Goal: Book appointment/travel/reservation

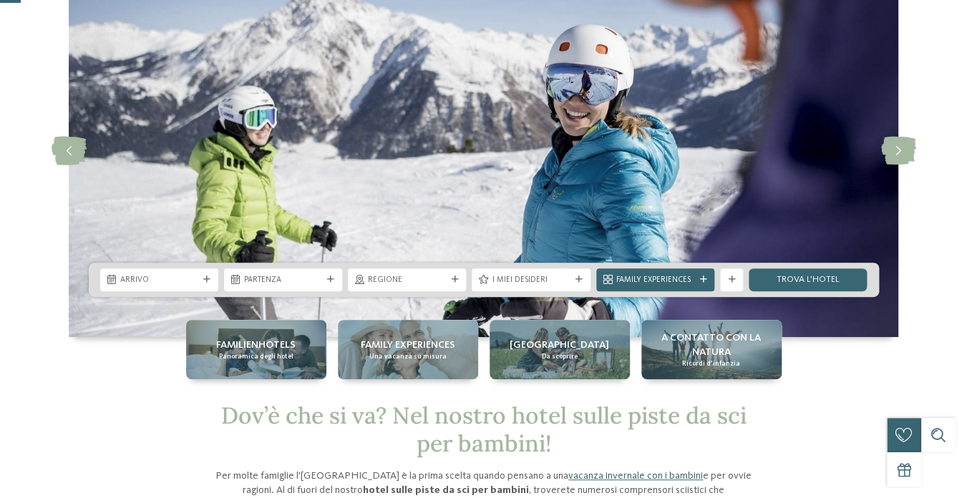
scroll to position [105, 0]
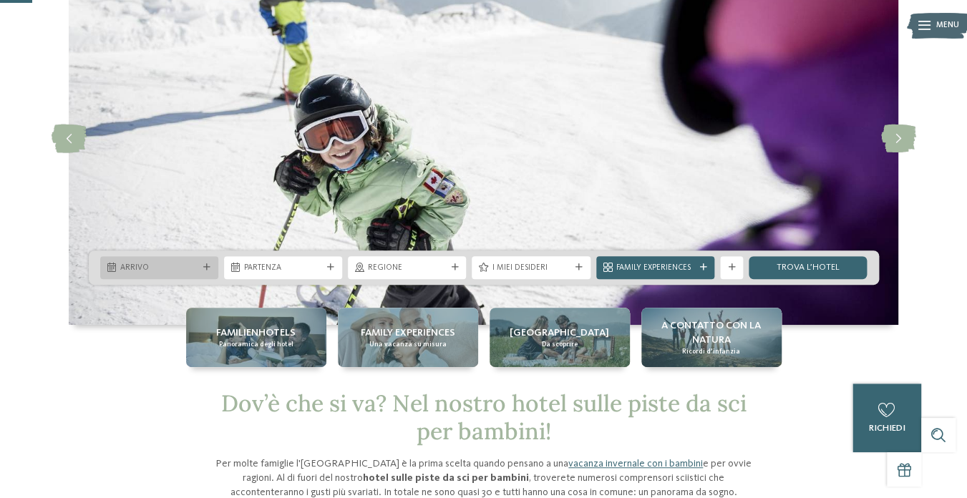
click at [168, 268] on span "Arrivo" at bounding box center [159, 268] width 78 height 11
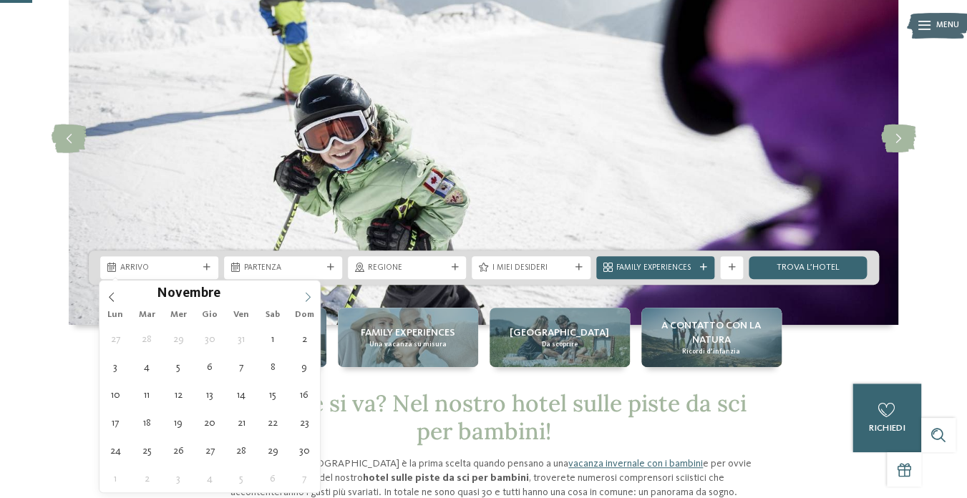
click at [304, 294] on icon at bounding box center [308, 297] width 10 height 10
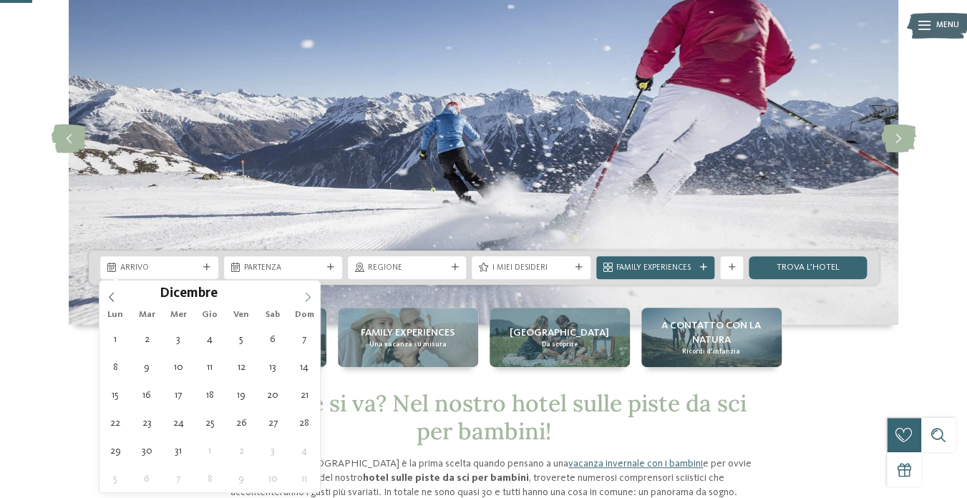
click at [304, 294] on icon at bounding box center [308, 297] width 10 height 10
type div "[DATE]"
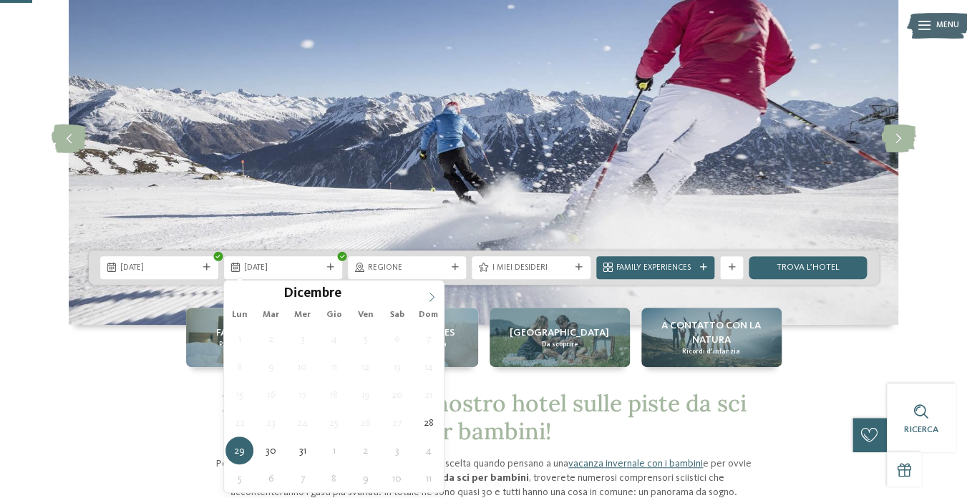
type input "****"
click at [436, 295] on icon at bounding box center [432, 297] width 10 height 10
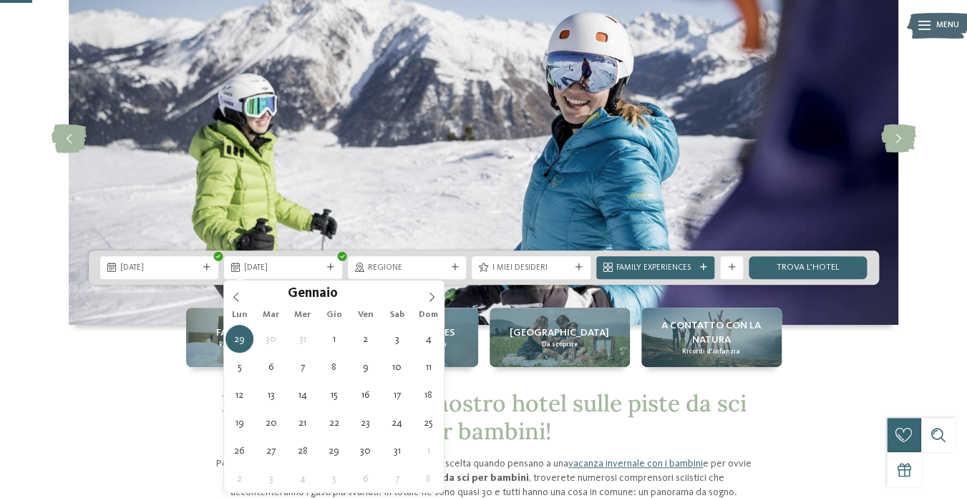
type div "[DATE]"
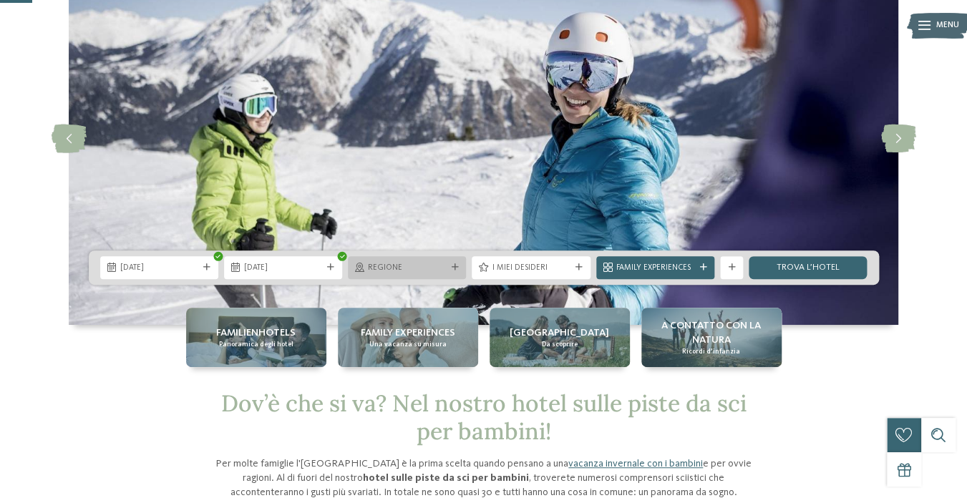
click at [455, 270] on icon at bounding box center [454, 267] width 7 height 7
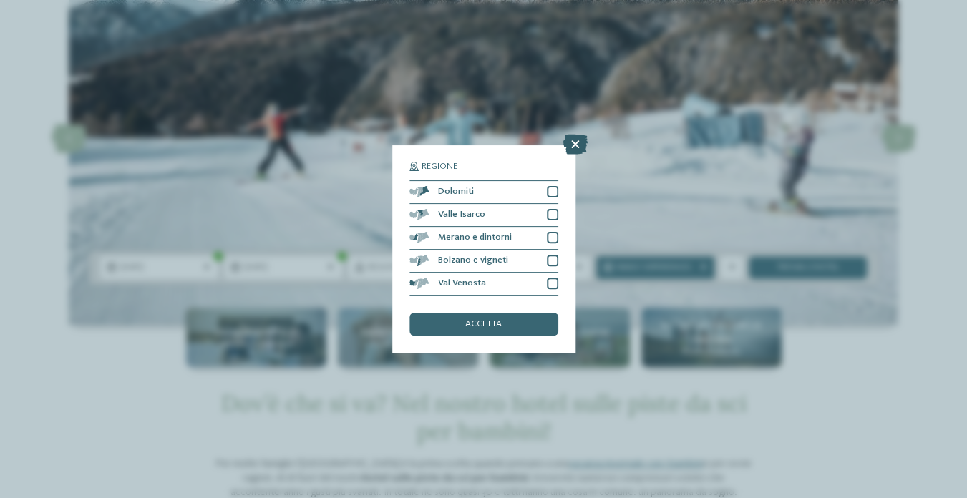
click at [577, 143] on icon at bounding box center [575, 145] width 24 height 20
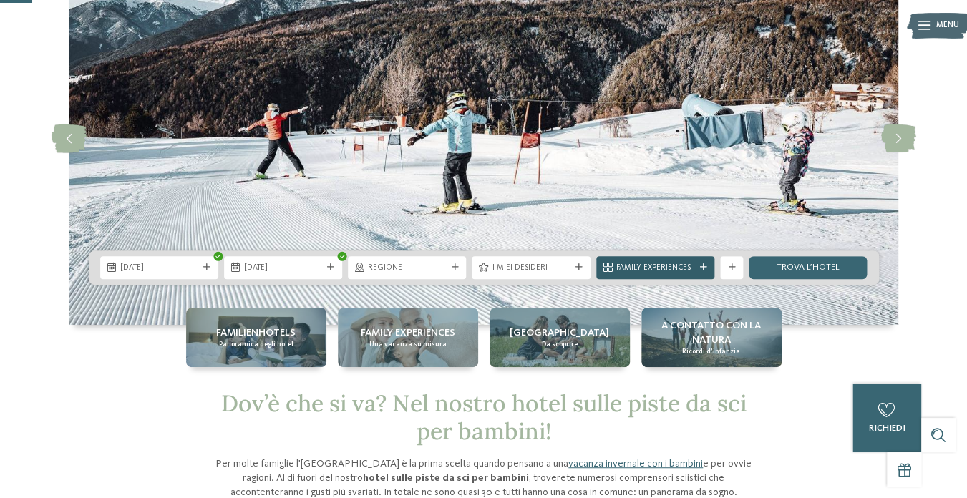
click at [646, 271] on span "Family Experiences" at bounding box center [655, 268] width 78 height 11
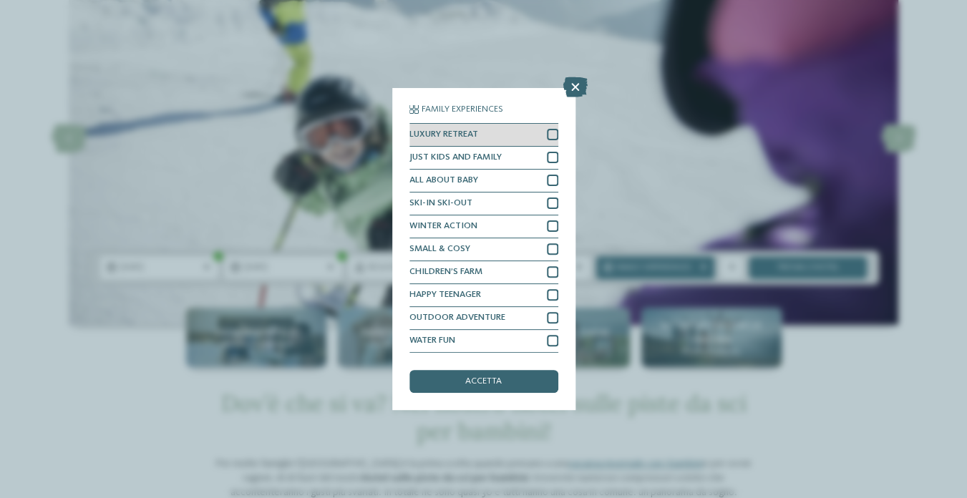
click at [552, 133] on div at bounding box center [552, 134] width 11 height 11
click at [553, 155] on div at bounding box center [552, 157] width 11 height 11
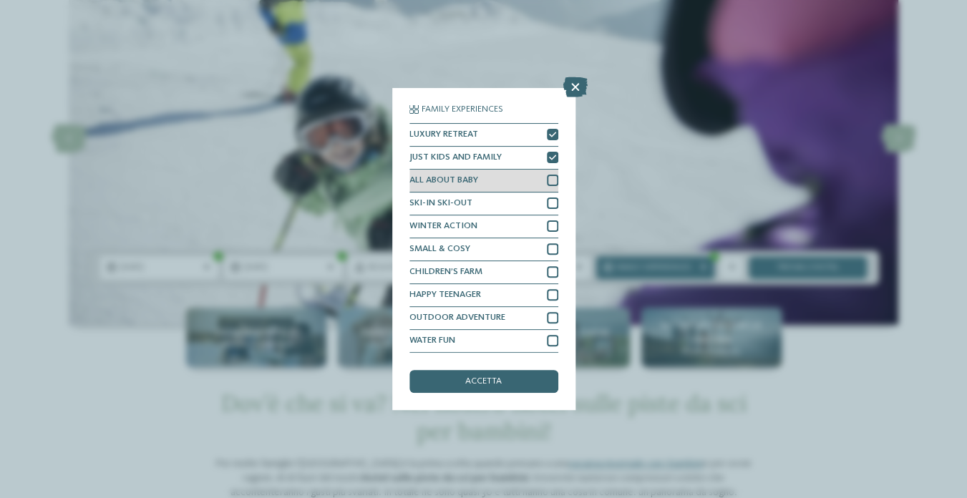
click at [553, 183] on div at bounding box center [552, 180] width 11 height 11
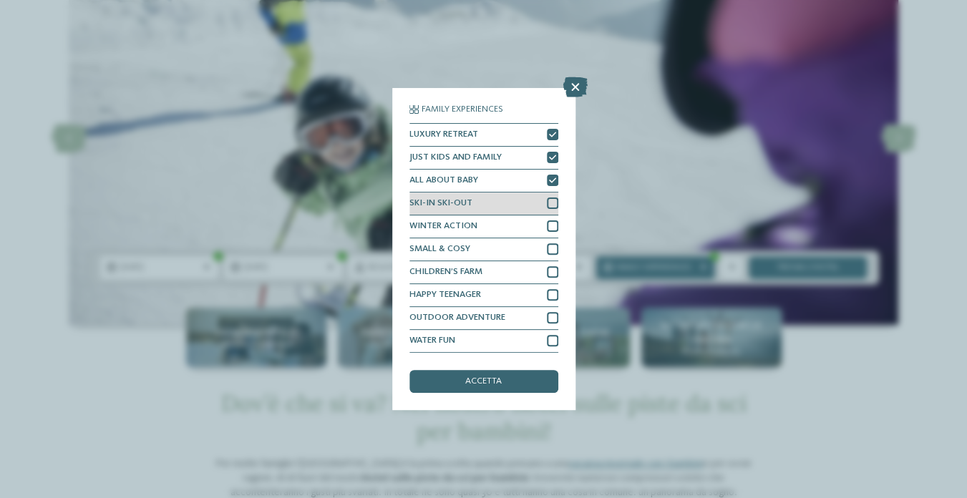
click at [548, 198] on div at bounding box center [552, 203] width 11 height 11
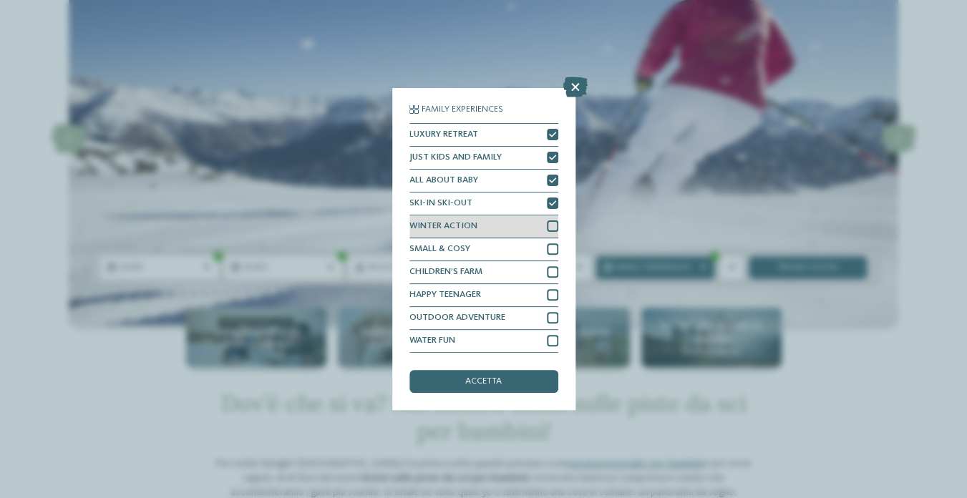
click at [553, 230] on div at bounding box center [552, 226] width 11 height 11
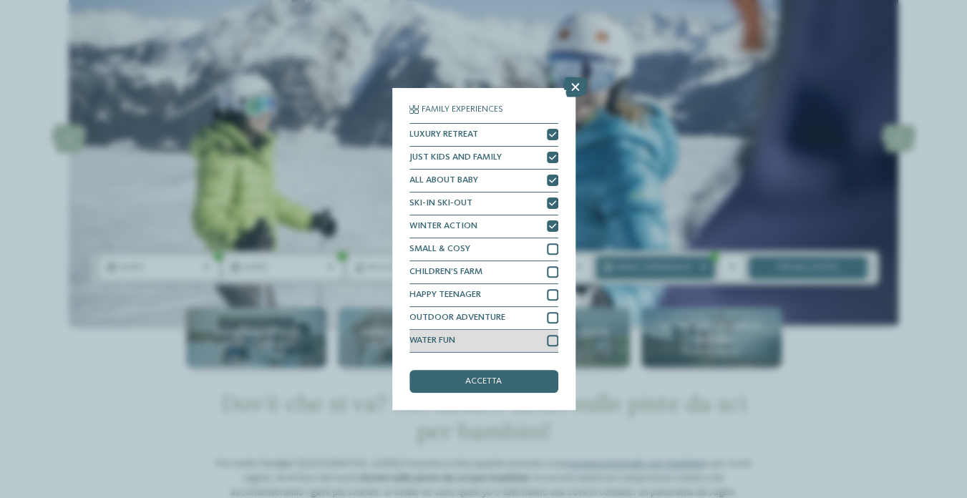
click at [550, 337] on div at bounding box center [552, 340] width 11 height 11
click at [504, 387] on div "accetta" at bounding box center [484, 381] width 149 height 23
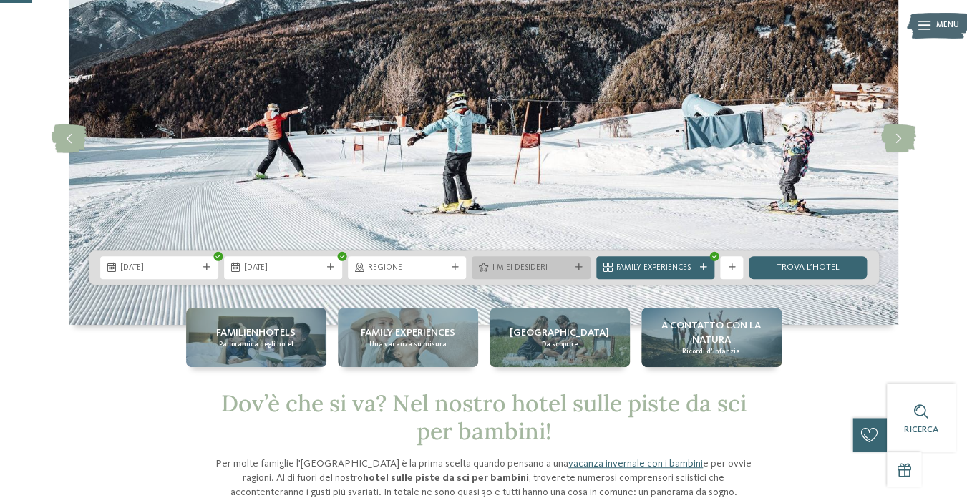
click at [525, 271] on span "I miei desideri" at bounding box center [531, 268] width 78 height 11
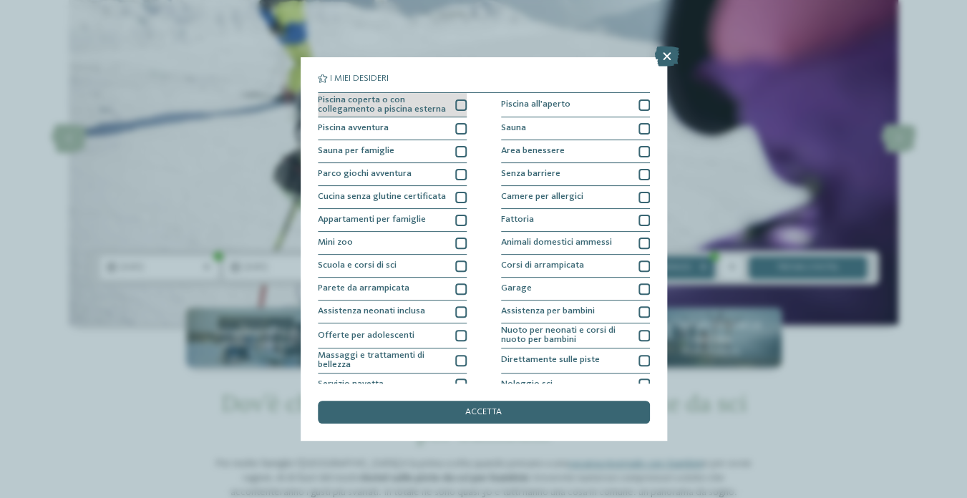
click at [458, 106] on div at bounding box center [460, 105] width 11 height 11
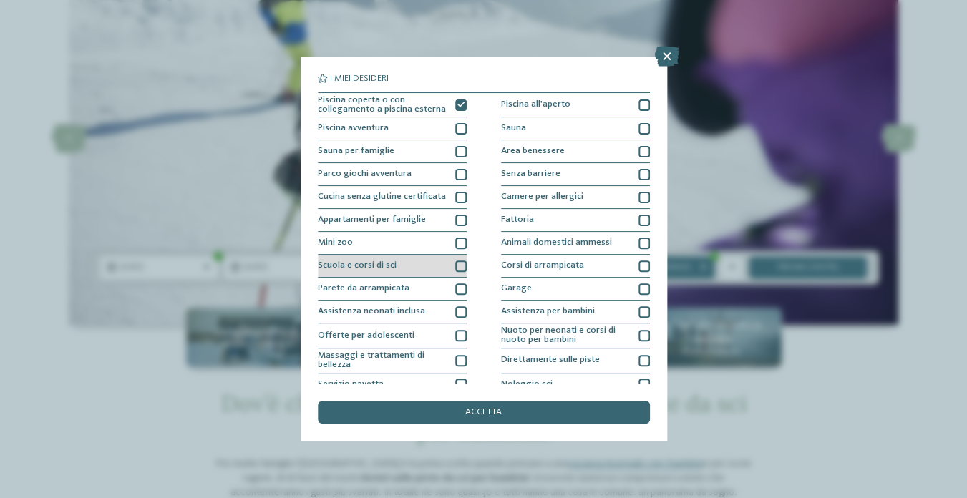
click at [460, 263] on div at bounding box center [460, 266] width 11 height 11
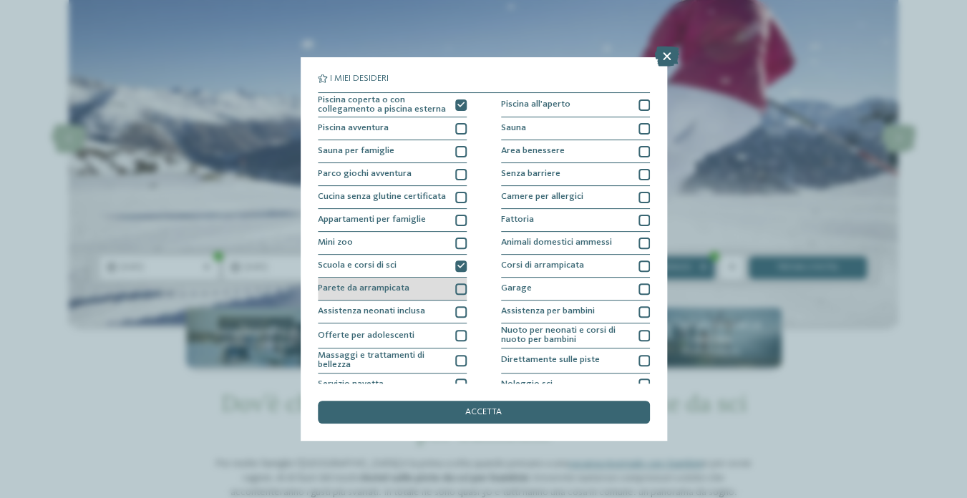
click at [465, 286] on div at bounding box center [460, 289] width 11 height 11
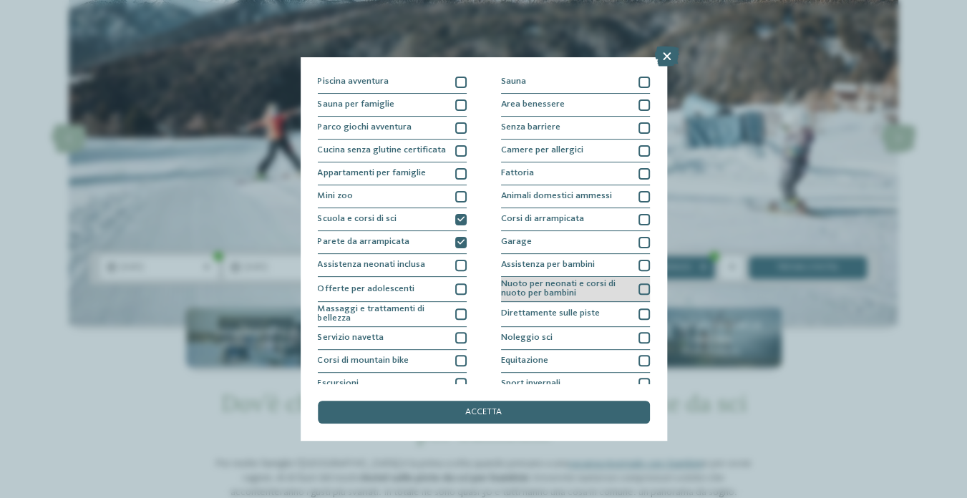
scroll to position [50, 0]
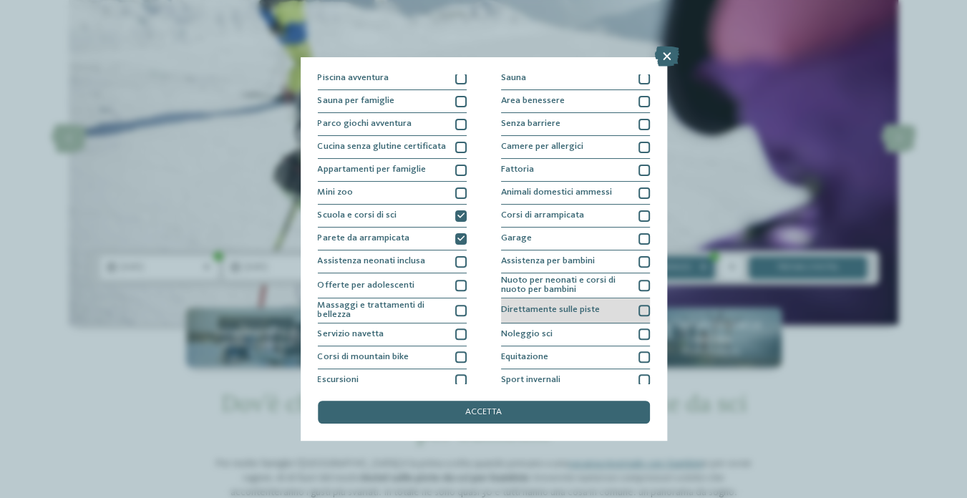
click at [638, 309] on div "Direttamente sulle piste" at bounding box center [575, 311] width 149 height 25
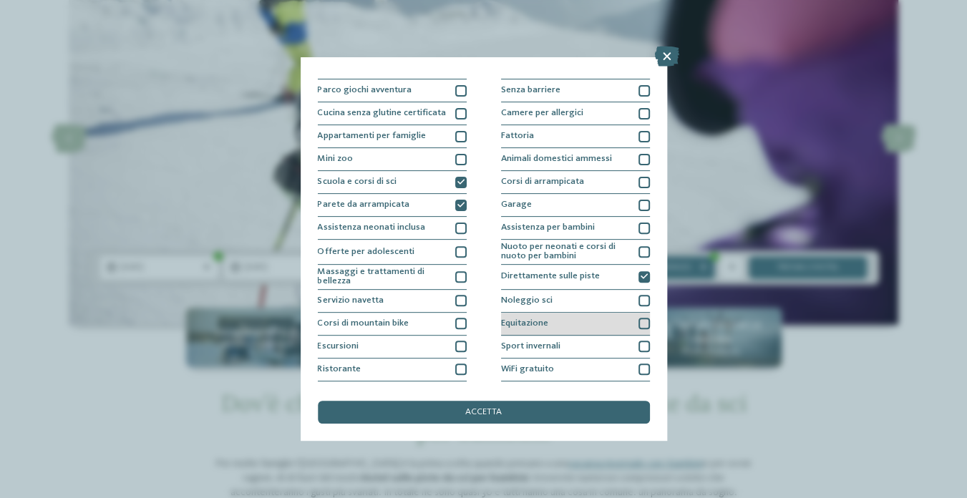
scroll to position [105, 0]
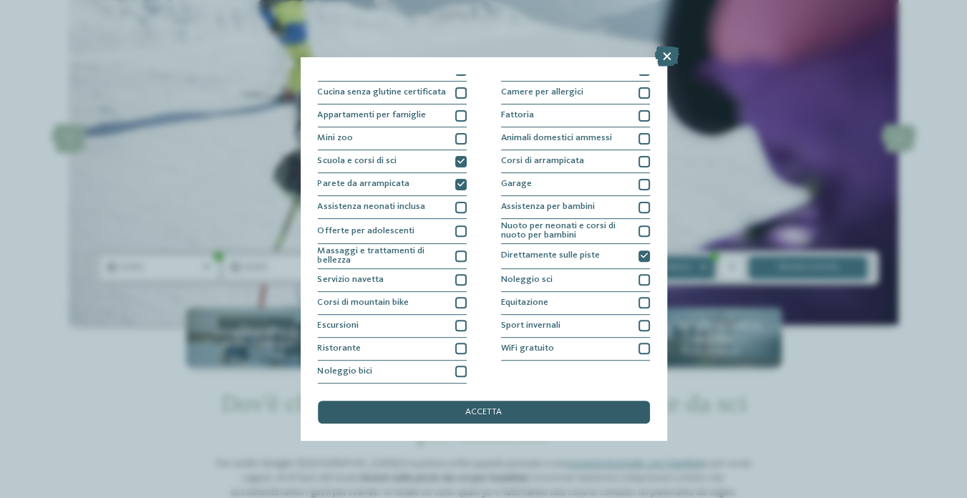
click at [551, 417] on div "accetta" at bounding box center [484, 412] width 332 height 23
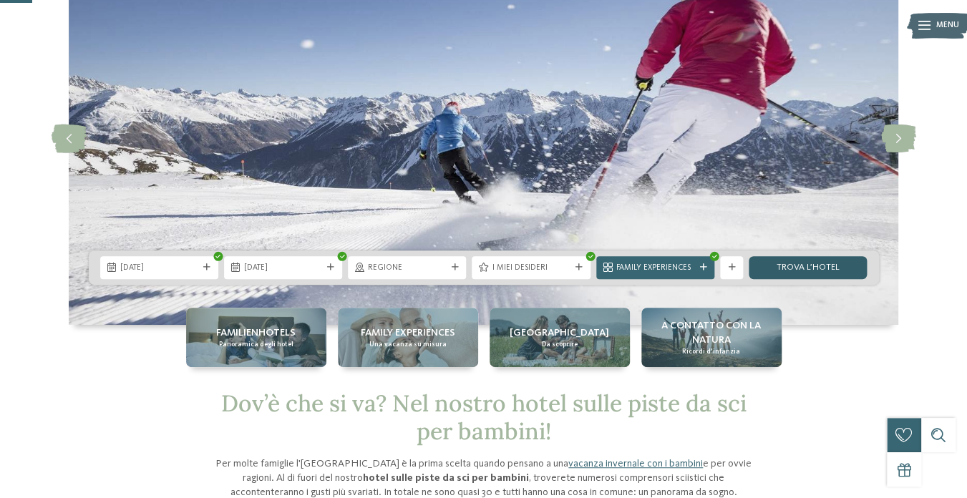
click at [811, 270] on link "trova l’hotel" at bounding box center [808, 267] width 118 height 23
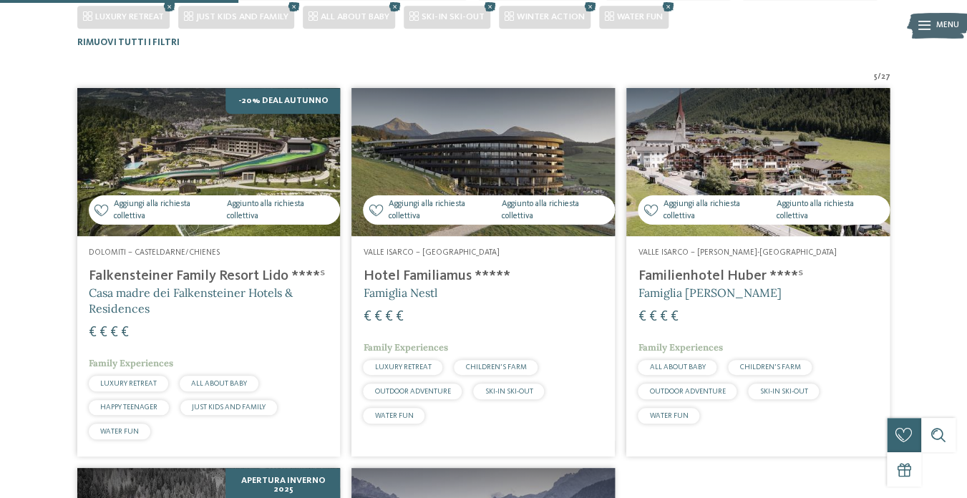
scroll to position [382, 0]
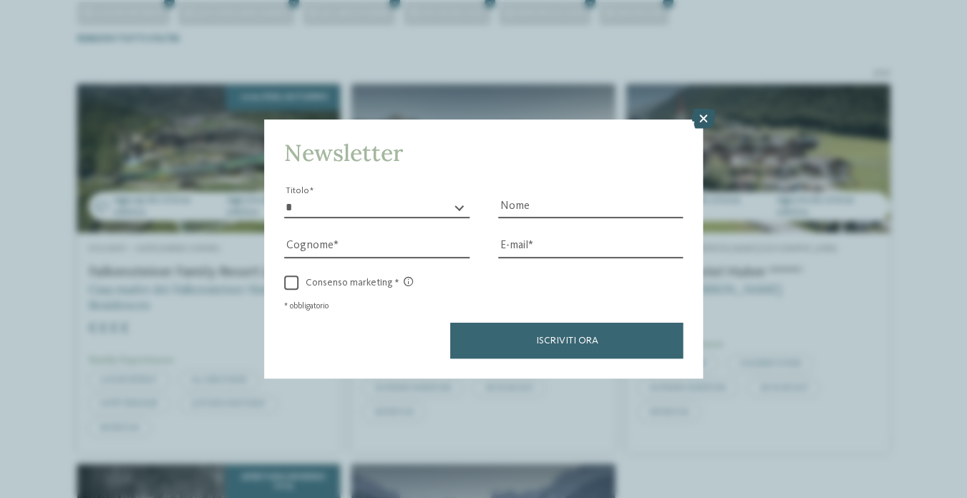
click at [699, 120] on icon at bounding box center [703, 119] width 24 height 20
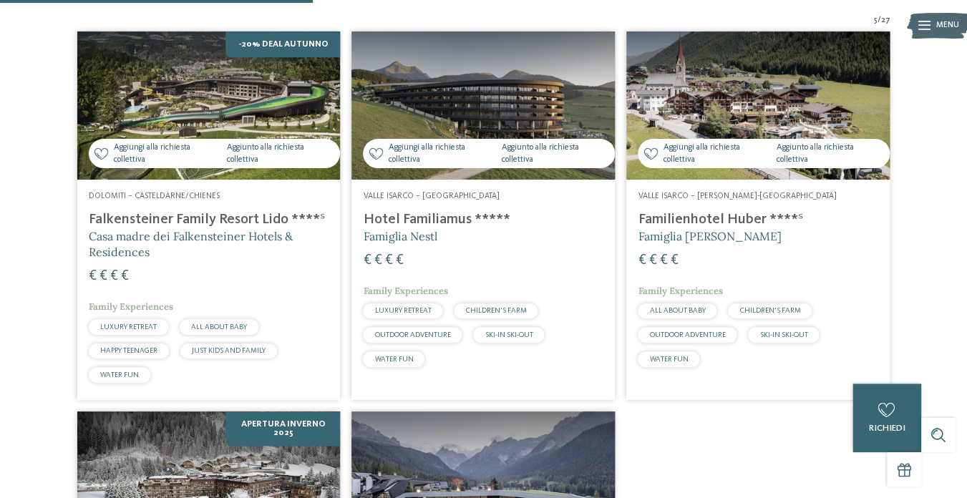
scroll to position [429, 0]
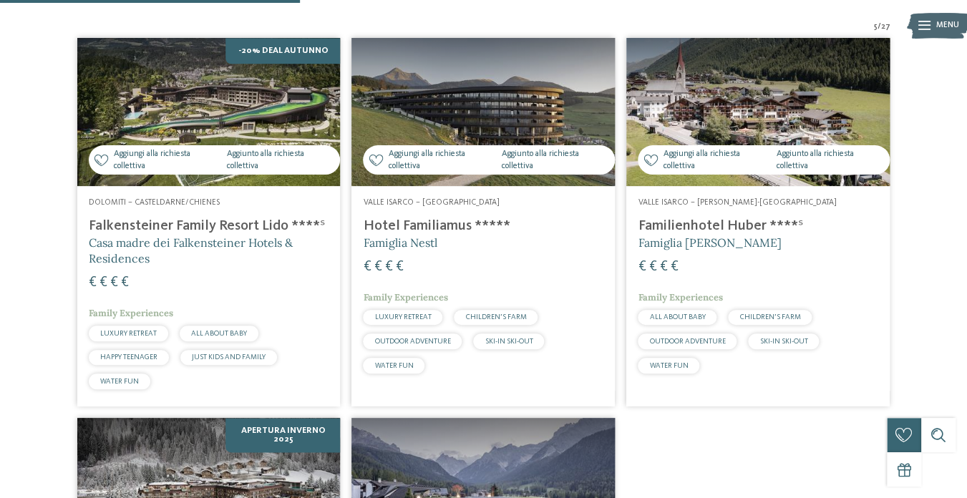
click at [692, 229] on h4 "Familienhotel Huber ****ˢ" at bounding box center [758, 226] width 241 height 17
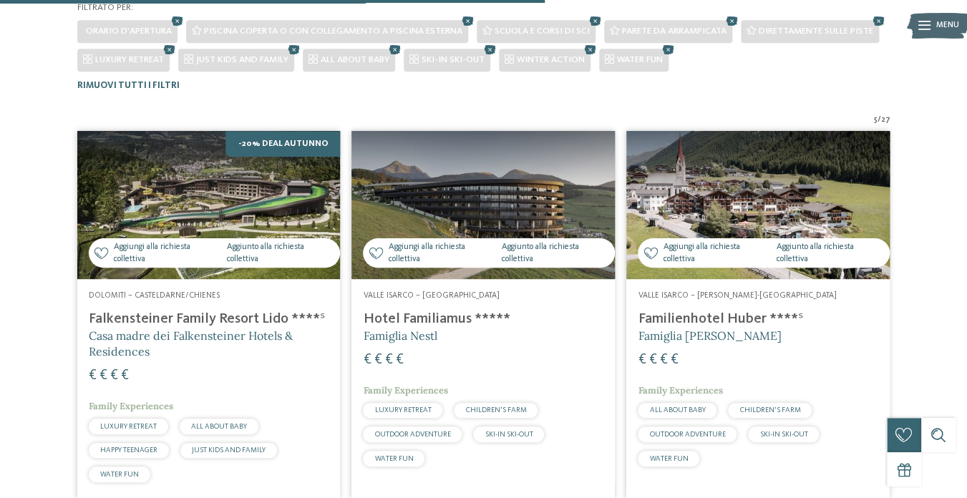
scroll to position [0, 0]
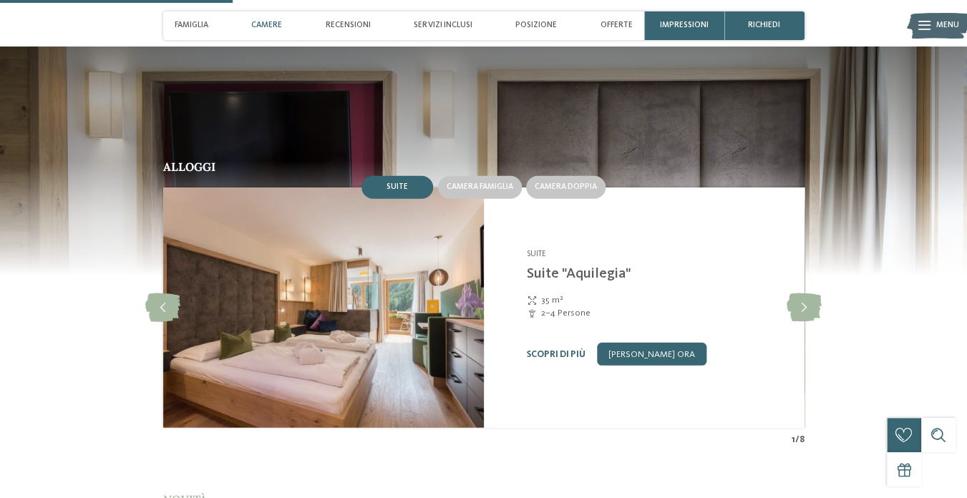
scroll to position [1188, 0]
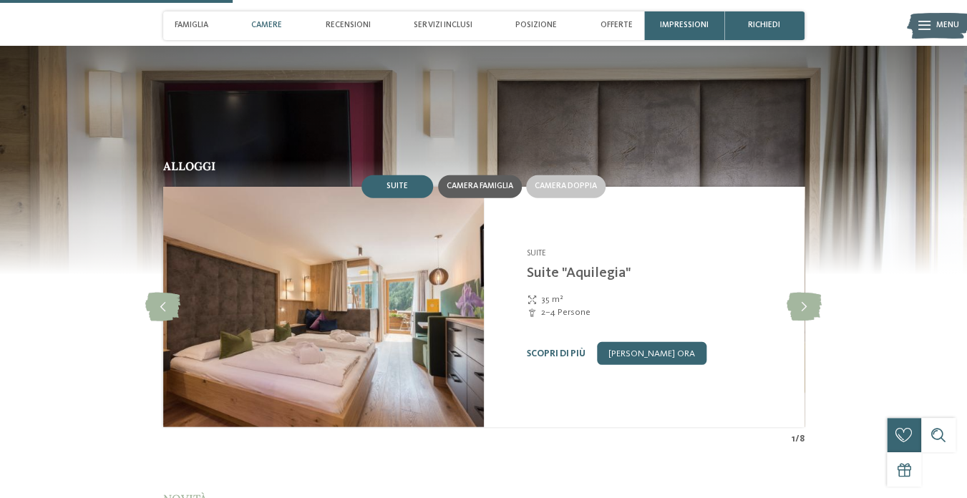
click at [483, 192] on div "Camera famiglia" at bounding box center [480, 187] width 67 height 10
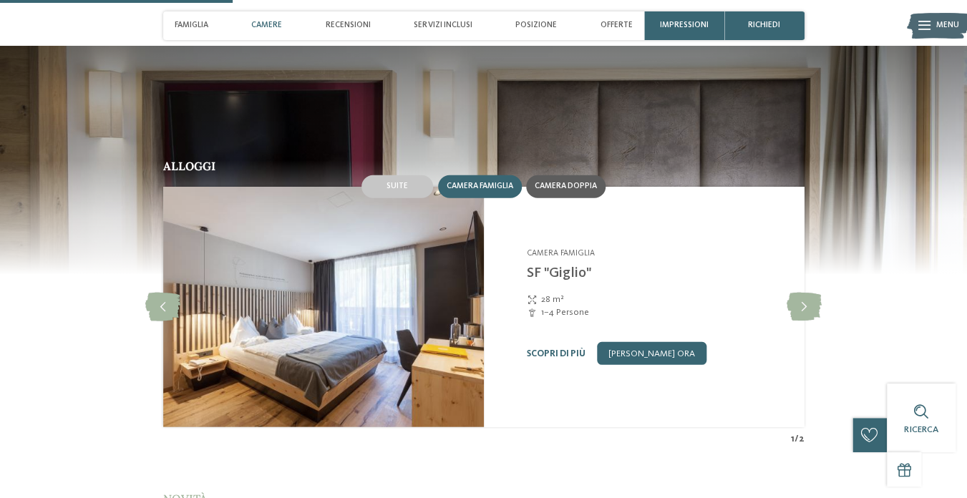
click at [561, 190] on span "Camera doppia" at bounding box center [566, 186] width 62 height 9
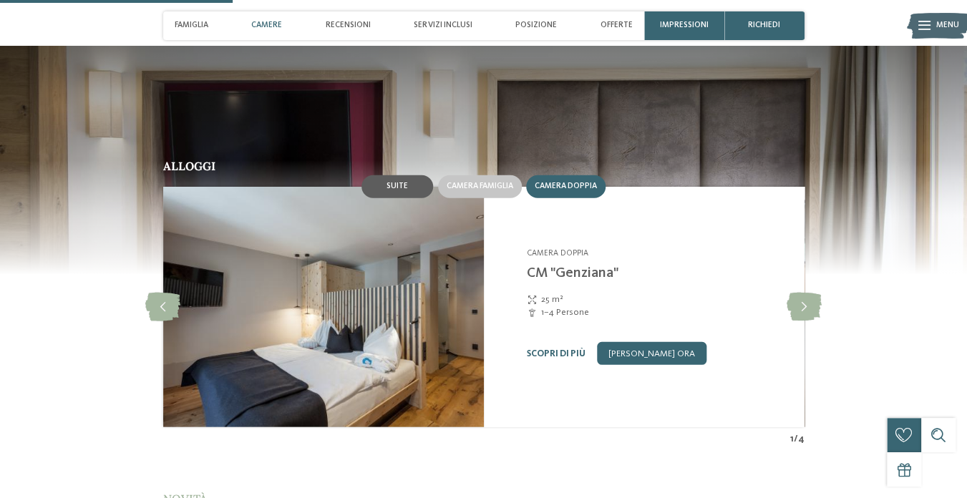
click at [397, 190] on span "Suite" at bounding box center [397, 186] width 21 height 9
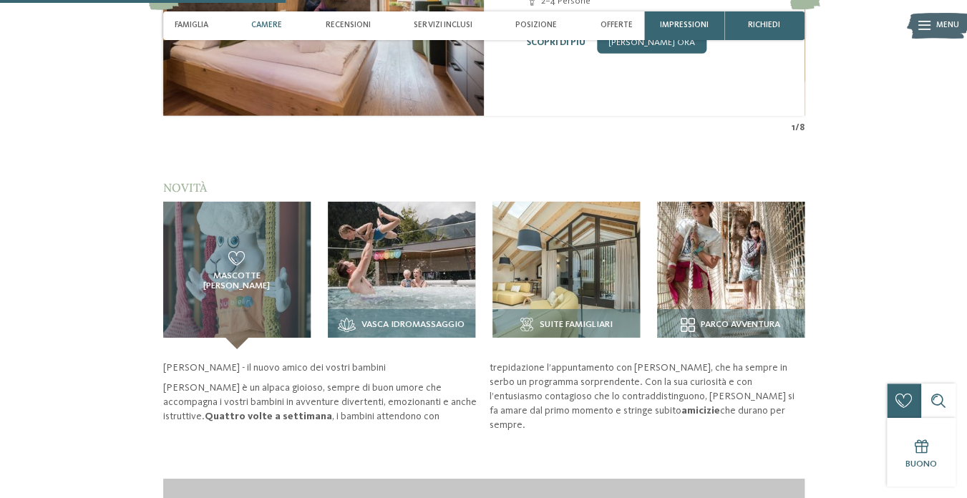
scroll to position [1509, 0]
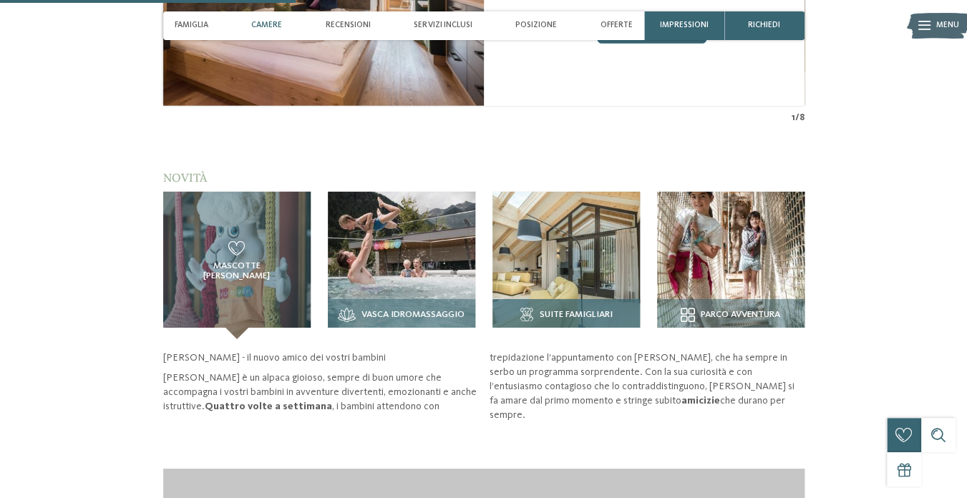
click at [579, 314] on img at bounding box center [566, 265] width 147 height 147
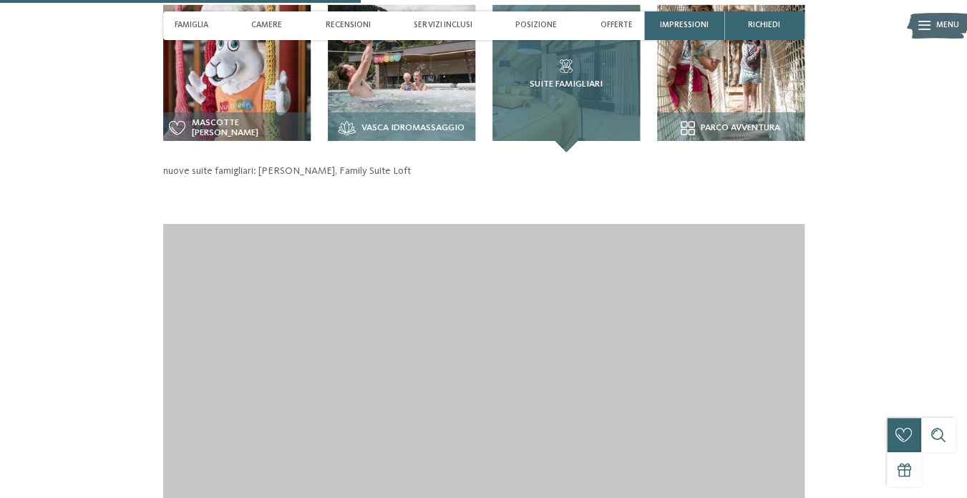
scroll to position [1441, 0]
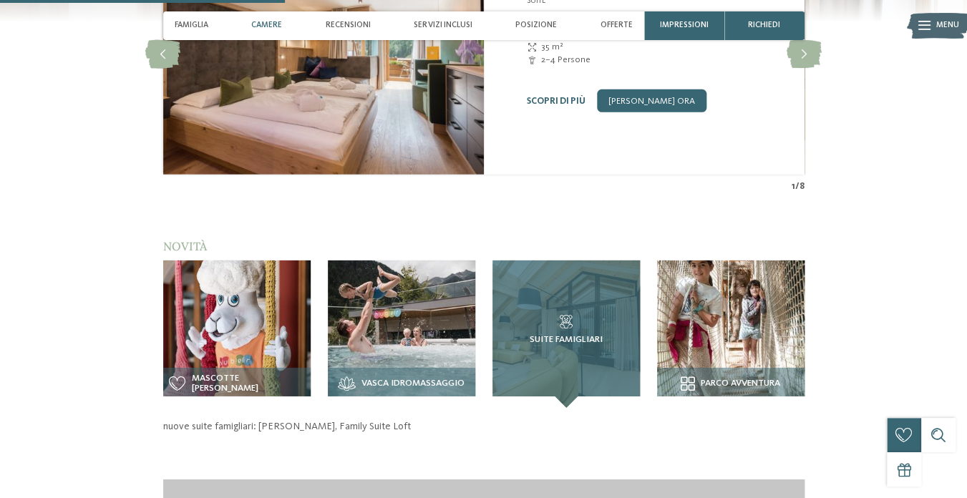
click at [567, 345] on span "Suite famigliari" at bounding box center [566, 340] width 73 height 10
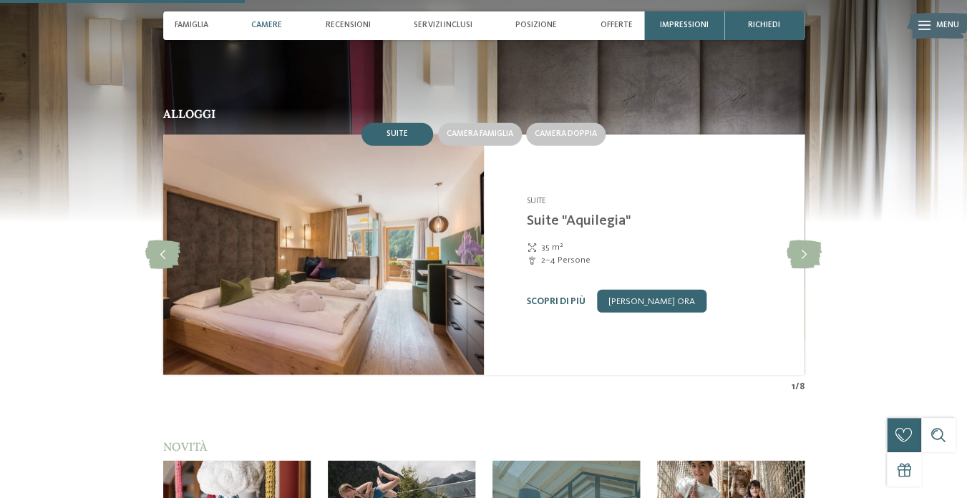
scroll to position [1241, 0]
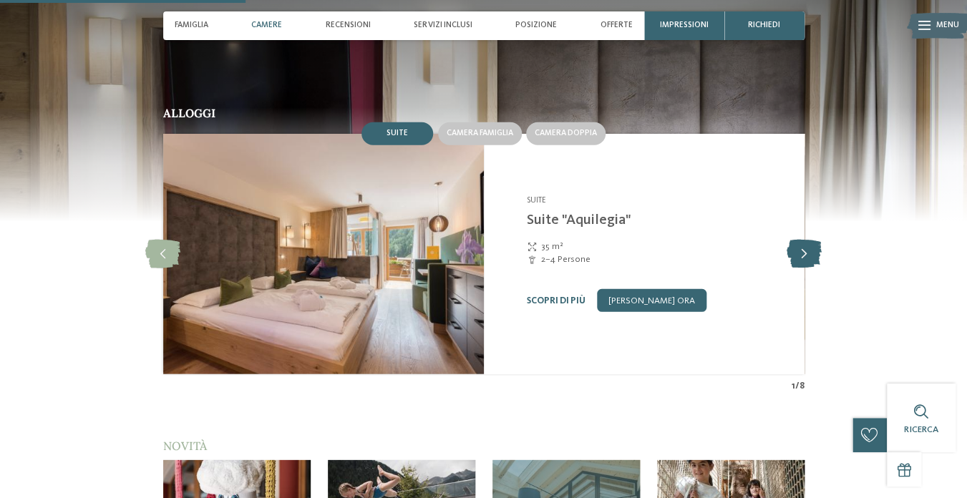
click at [806, 269] on icon at bounding box center [804, 254] width 35 height 29
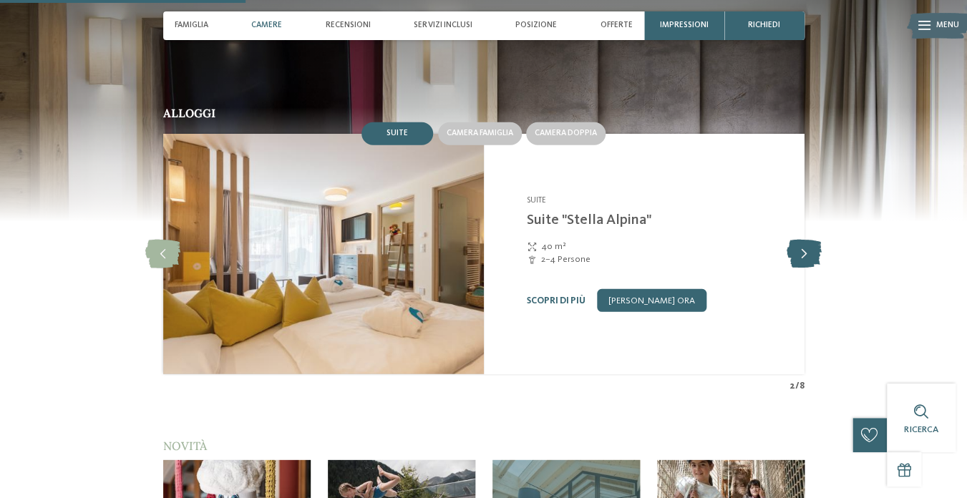
click at [803, 269] on icon at bounding box center [804, 254] width 35 height 29
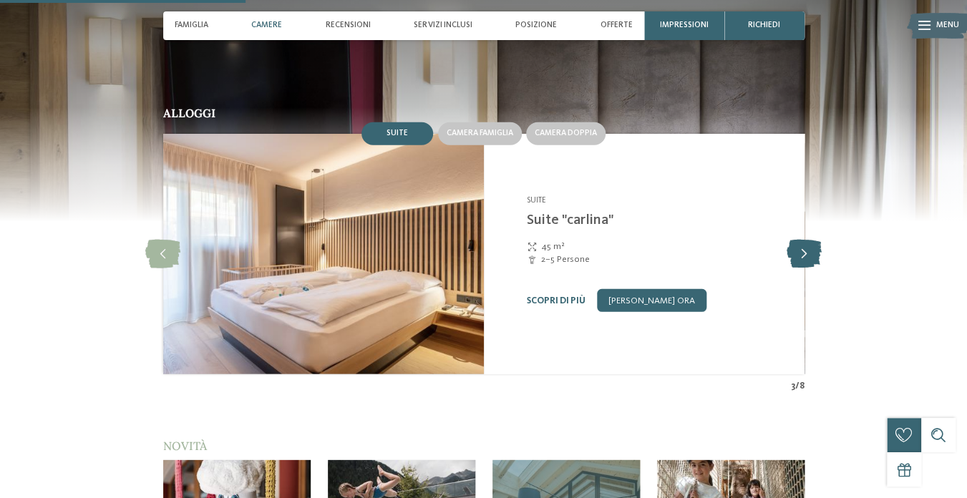
click at [803, 269] on icon at bounding box center [804, 254] width 35 height 29
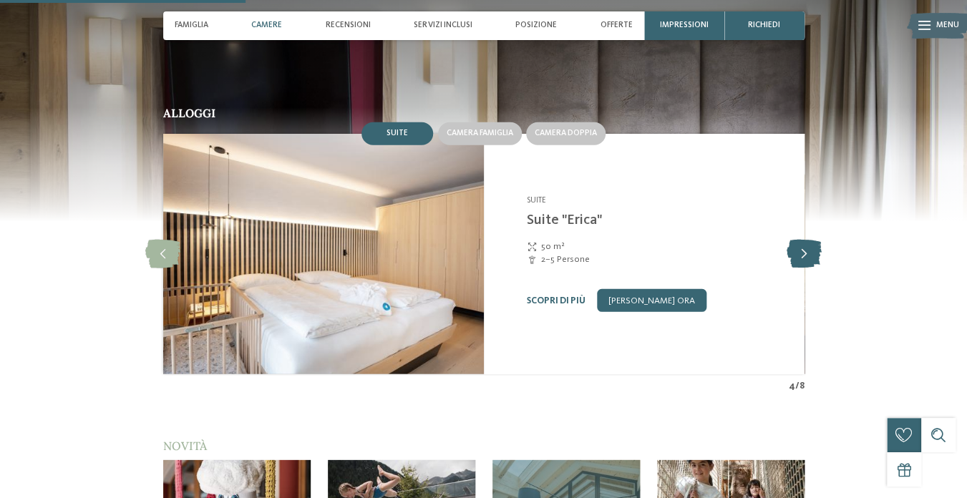
click at [802, 269] on icon at bounding box center [804, 254] width 35 height 29
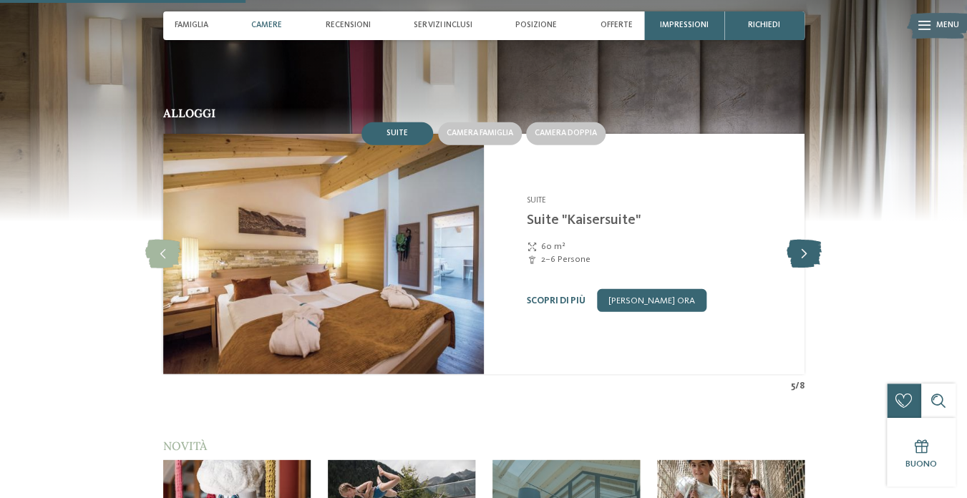
click at [800, 269] on icon at bounding box center [804, 254] width 35 height 29
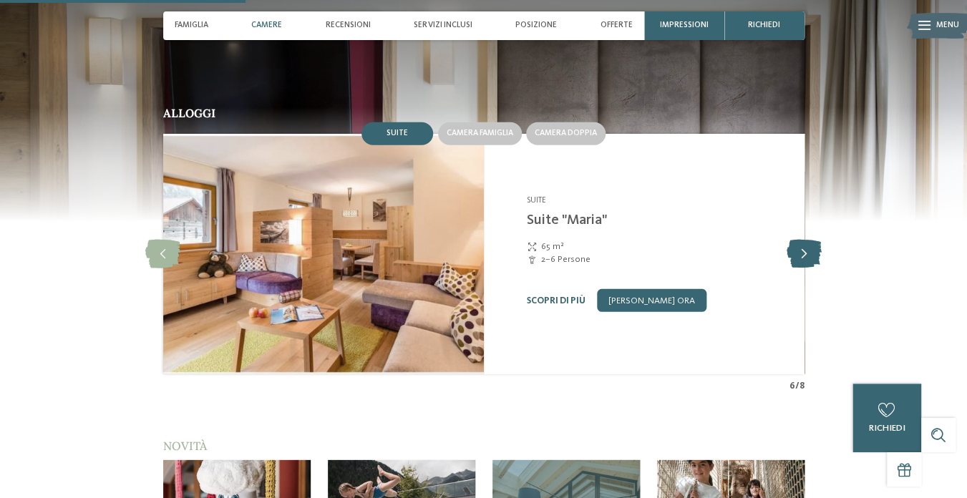
click at [806, 269] on icon at bounding box center [804, 254] width 35 height 29
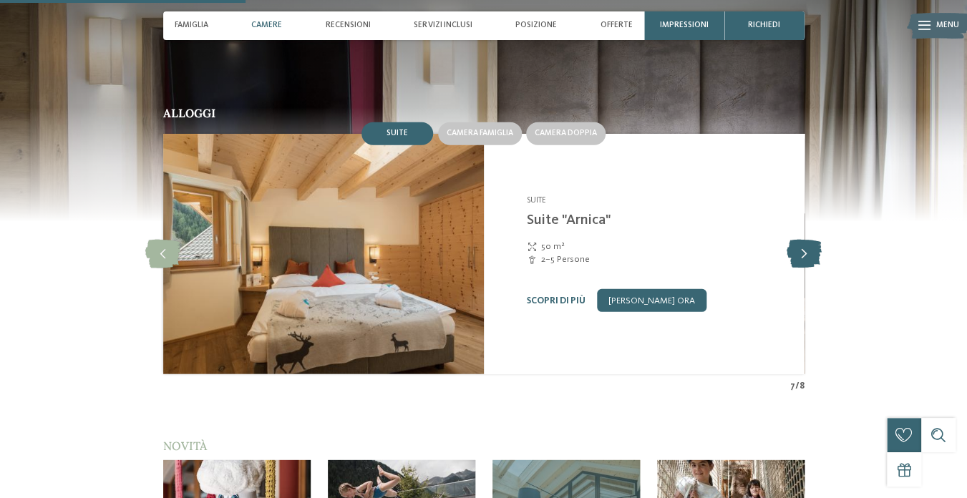
click at [805, 269] on icon at bounding box center [804, 254] width 35 height 29
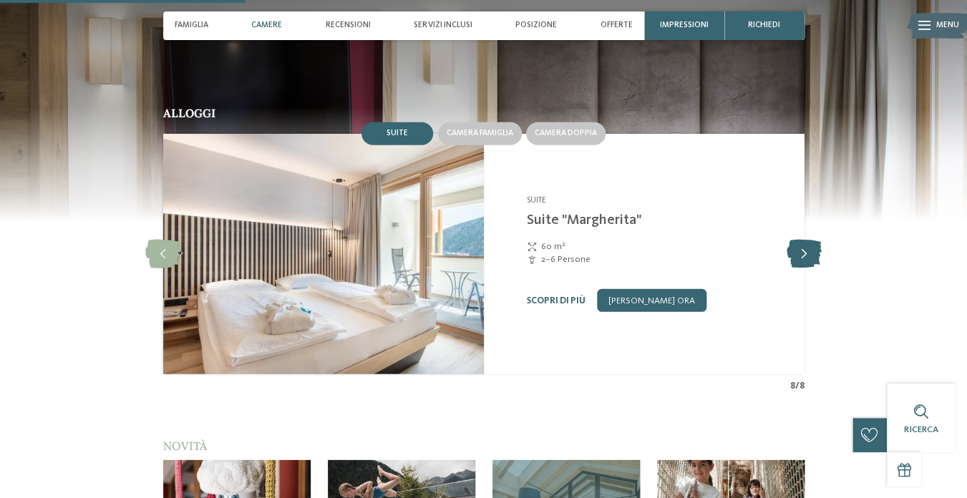
click at [804, 269] on icon at bounding box center [804, 254] width 35 height 29
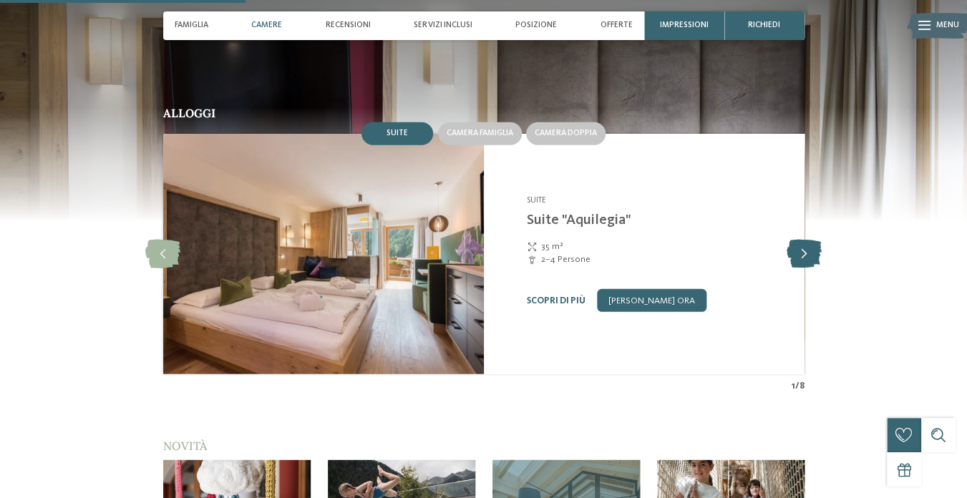
click at [804, 269] on icon at bounding box center [804, 254] width 35 height 29
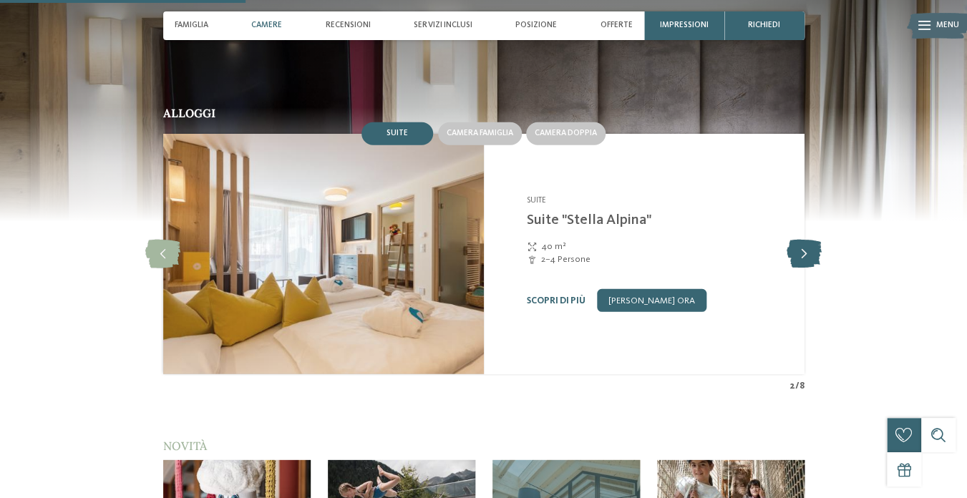
click at [804, 269] on icon at bounding box center [804, 254] width 35 height 29
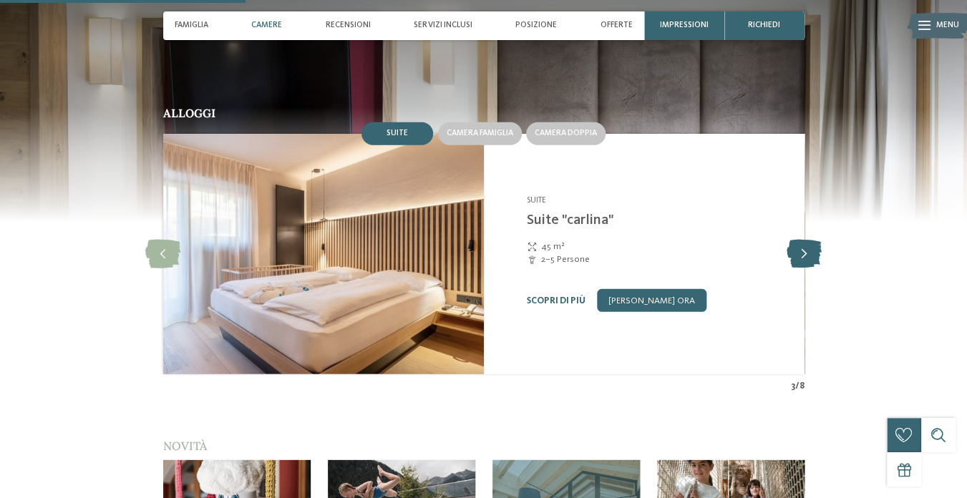
click at [804, 269] on icon at bounding box center [804, 254] width 35 height 29
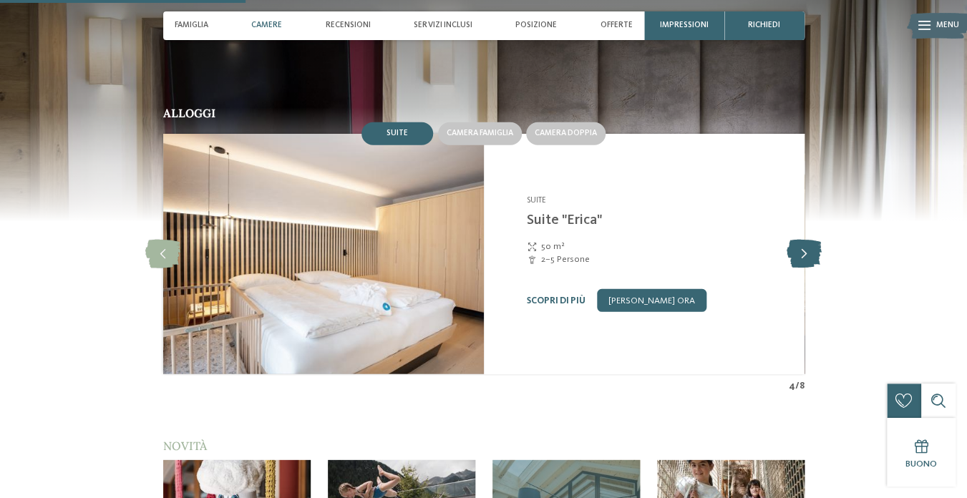
click at [804, 269] on icon at bounding box center [804, 254] width 35 height 29
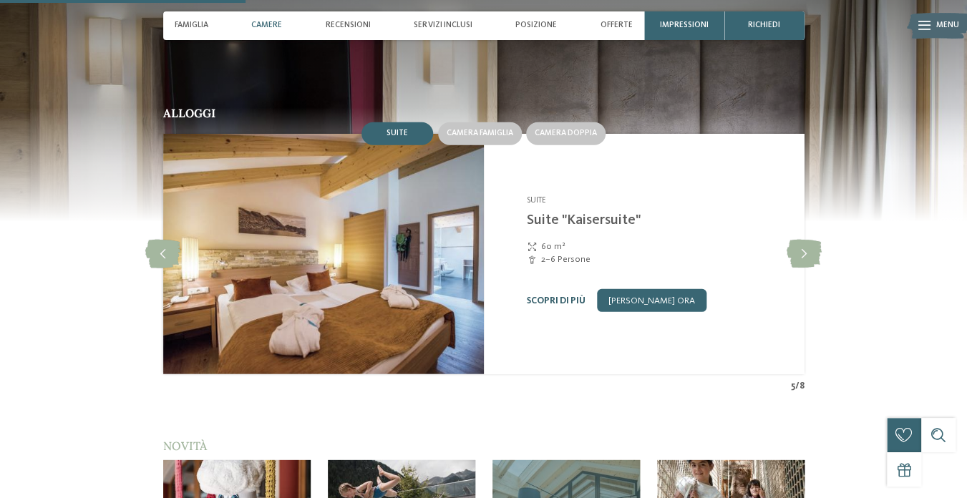
click at [543, 306] on link "Scopri di più" at bounding box center [556, 300] width 59 height 9
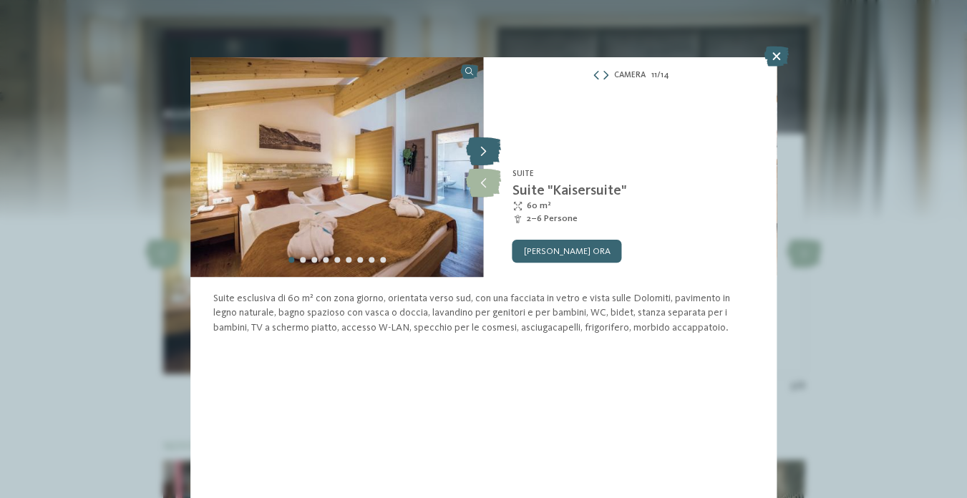
click at [483, 148] on icon at bounding box center [483, 151] width 35 height 29
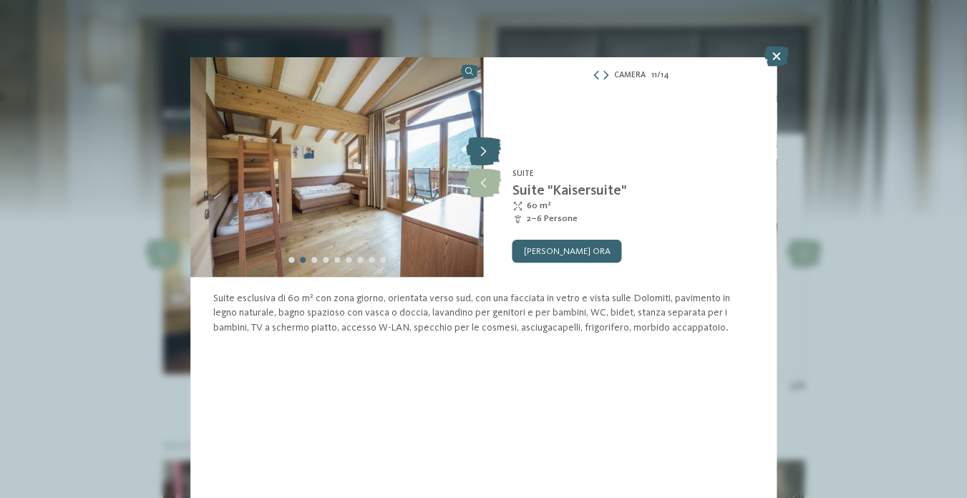
click at [482, 149] on icon at bounding box center [483, 151] width 35 height 29
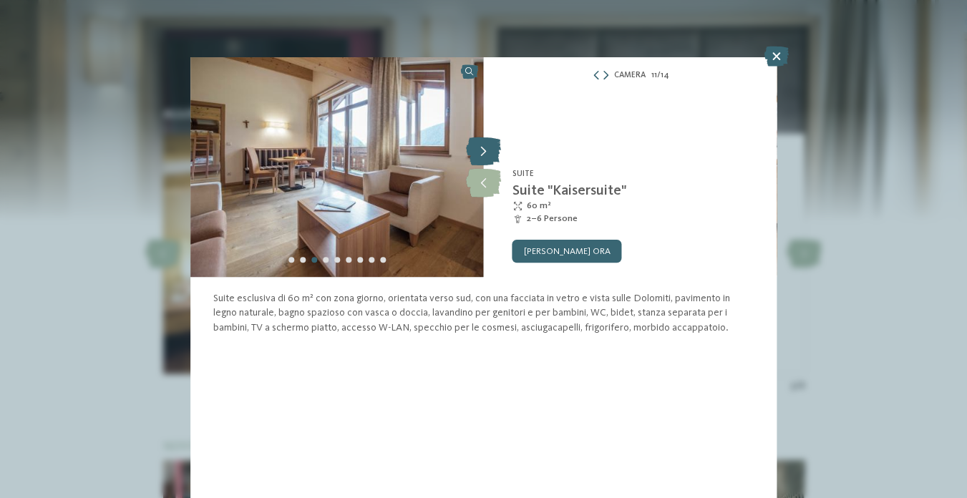
click at [480, 151] on icon at bounding box center [483, 151] width 35 height 29
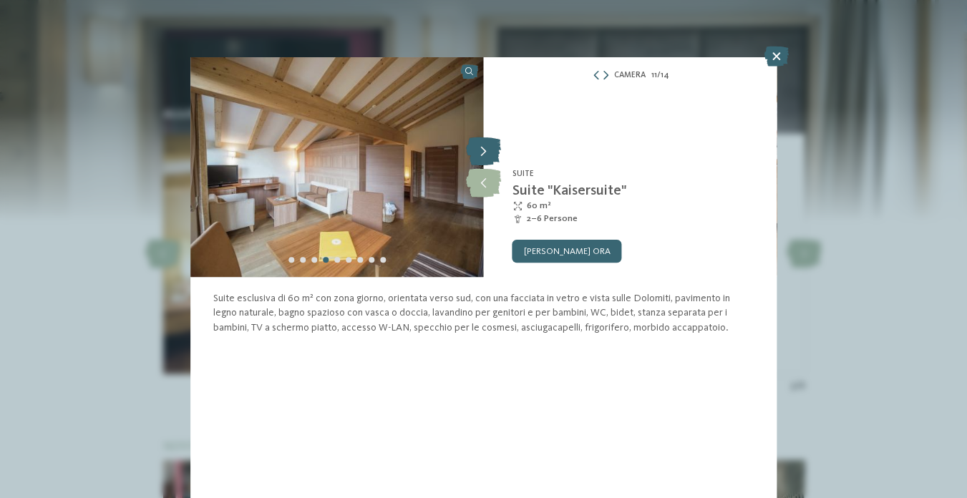
click at [480, 151] on icon at bounding box center [483, 151] width 35 height 29
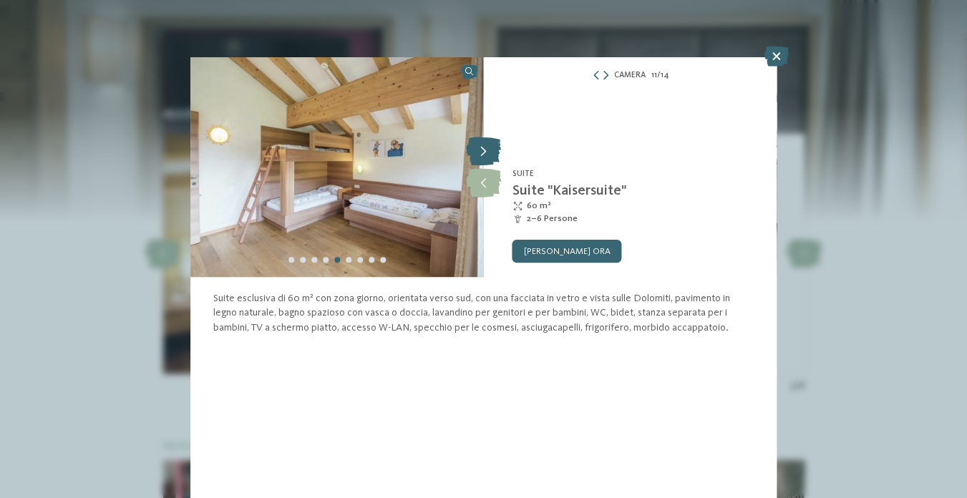
click at [479, 151] on icon at bounding box center [483, 151] width 35 height 29
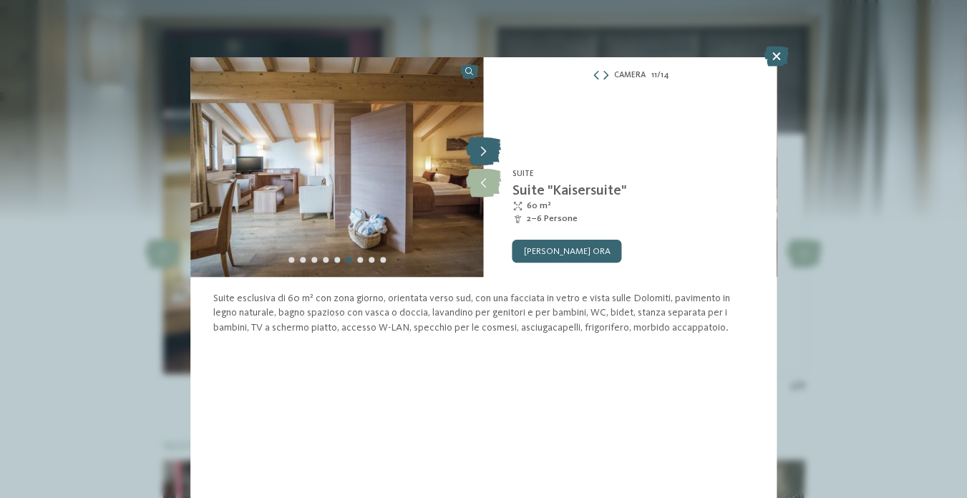
click at [479, 151] on icon at bounding box center [483, 151] width 35 height 29
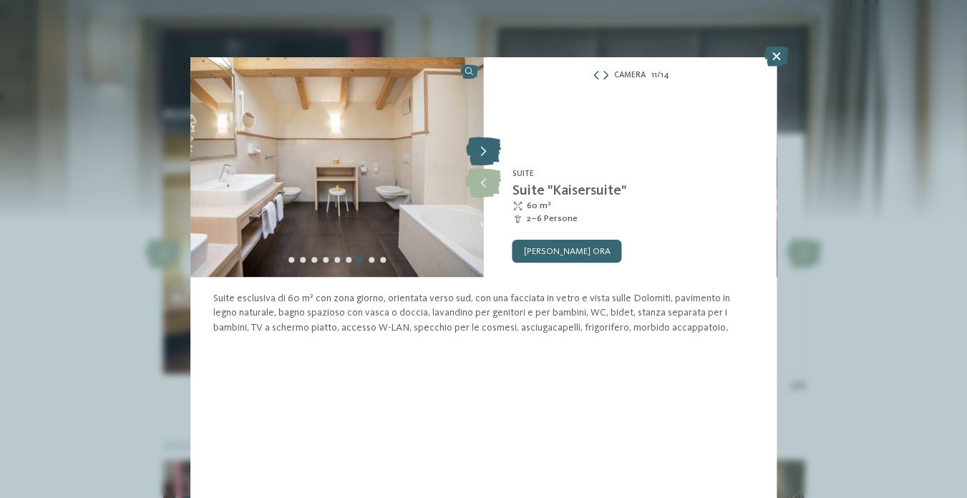
click at [478, 153] on icon at bounding box center [483, 151] width 35 height 29
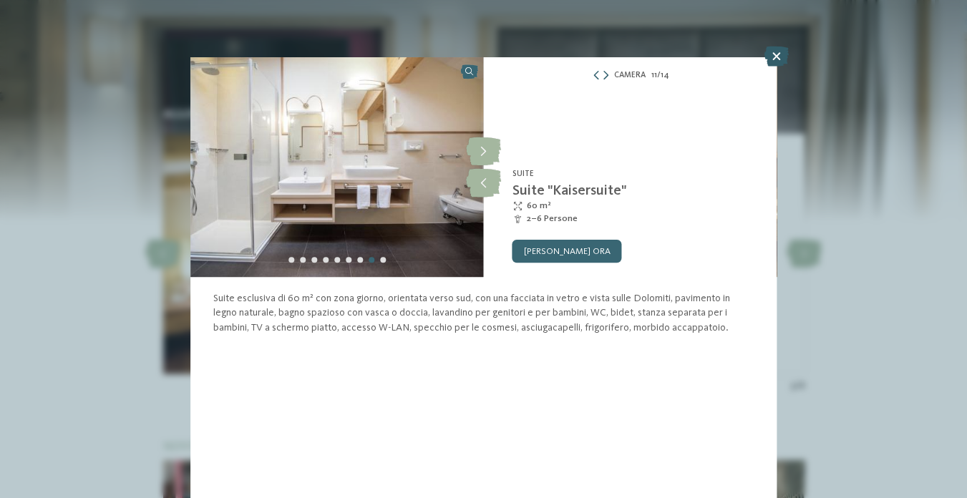
click at [775, 56] on icon at bounding box center [777, 57] width 24 height 20
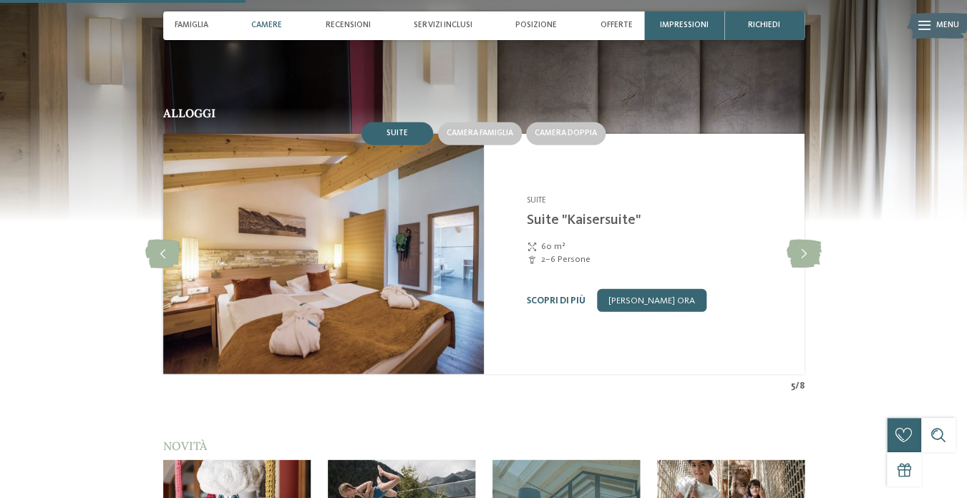
scroll to position [1240, 0]
